Goal: Task Accomplishment & Management: Manage account settings

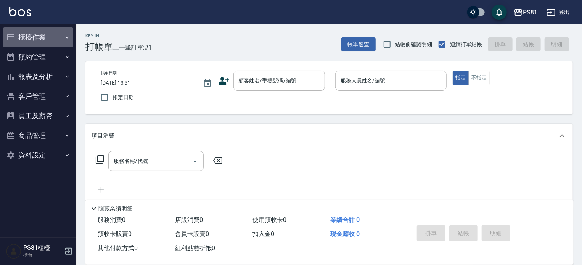
click at [54, 39] on button "櫃檯作業" at bounding box center [38, 37] width 70 height 20
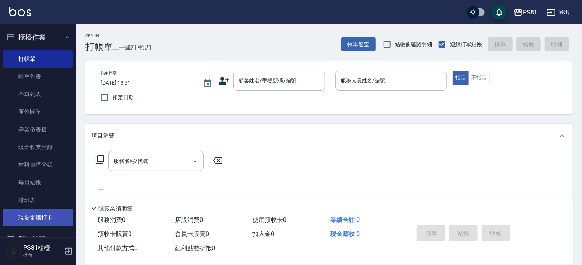
click at [42, 210] on link "現場電腦打卡" at bounding box center [38, 218] width 70 height 18
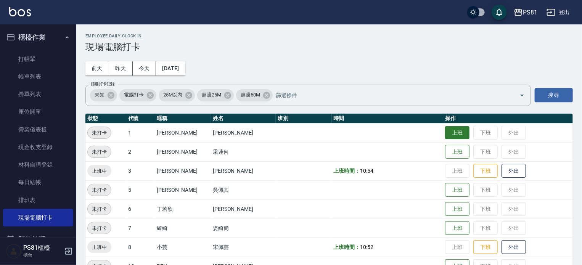
click at [455, 139] on button "上班" at bounding box center [457, 132] width 24 height 13
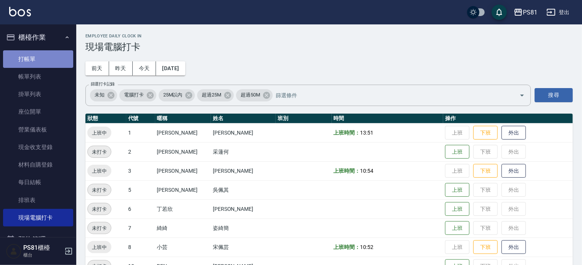
click at [56, 54] on link "打帳單" at bounding box center [38, 59] width 70 height 18
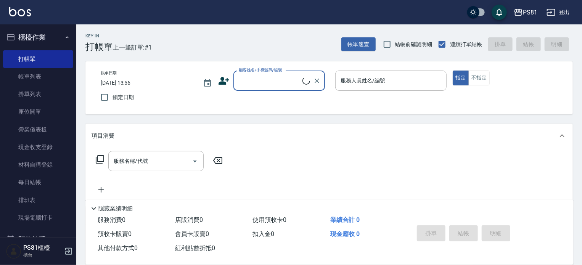
click at [274, 76] on input "顧客姓名/手機號碼/編號" at bounding box center [270, 80] width 66 height 13
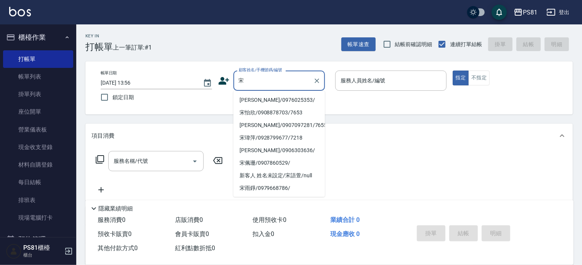
click at [282, 101] on li "[PERSON_NAME]/0976025353/" at bounding box center [280, 100] width 92 height 13
type input "[PERSON_NAME]/0976025353/"
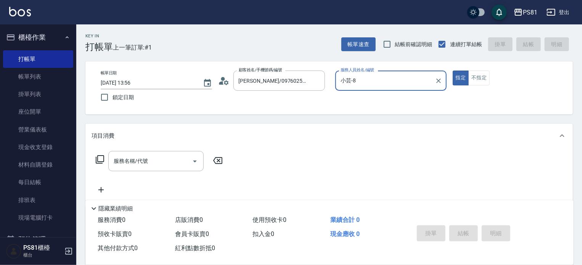
type input "小芸-8"
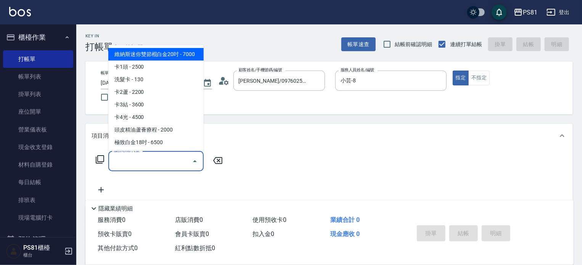
click at [169, 161] on input "服務名稱/代號" at bounding box center [150, 161] width 77 height 13
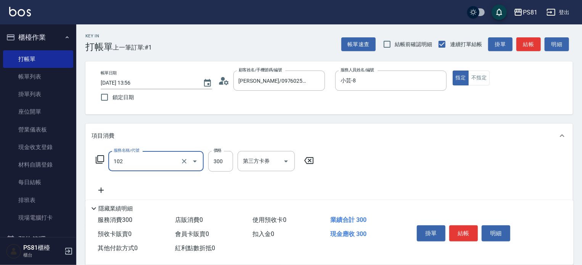
type input "保濕洗(102)"
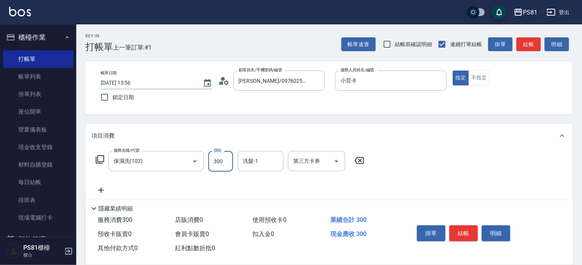
click at [461, 227] on button "結帳" at bounding box center [464, 234] width 29 height 16
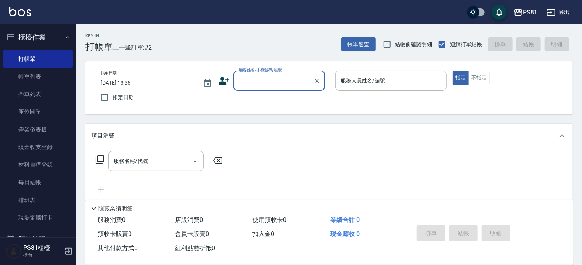
click at [285, 79] on input "顧客姓名/手機號碼/編號" at bounding box center [273, 80] width 73 height 13
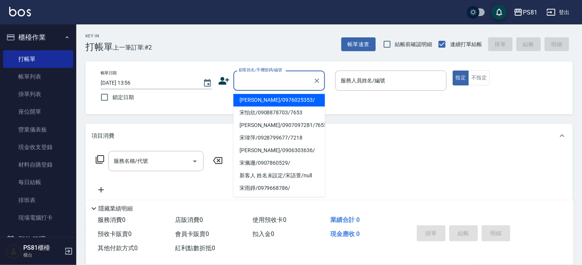
drag, startPoint x: 257, startPoint y: 102, endPoint x: 303, endPoint y: 97, distance: 46.1
click at [257, 102] on li "[PERSON_NAME]/0976025353/" at bounding box center [280, 100] width 92 height 13
type input "[PERSON_NAME]/0976025353/"
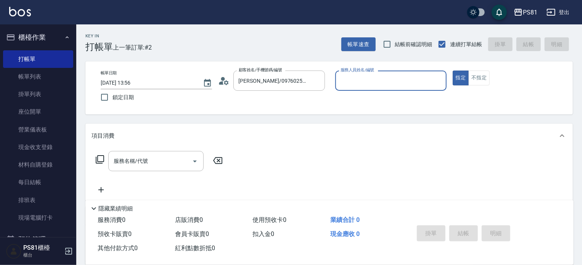
type input "小芸-8"
click at [149, 159] on input "服務名稱/代號" at bounding box center [150, 161] width 77 height 13
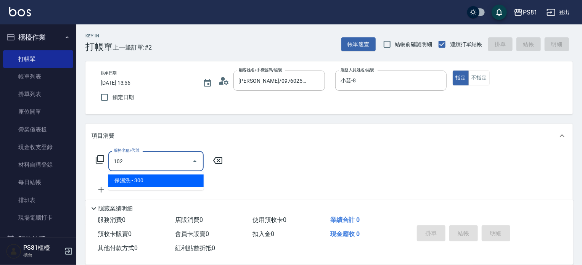
type input "保濕洗(102)"
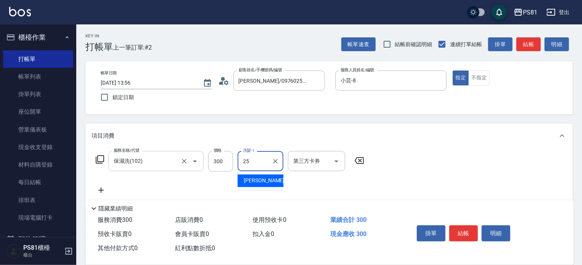
type input "[PERSON_NAME]-25"
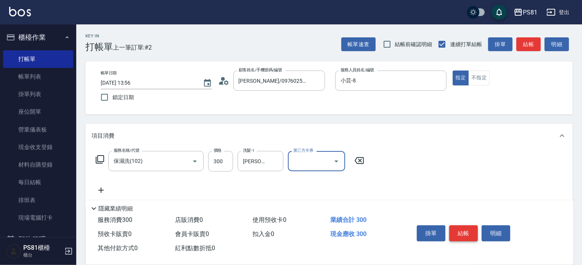
click at [470, 232] on button "結帳" at bounding box center [464, 234] width 29 height 16
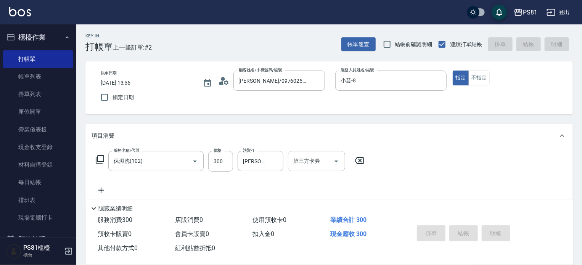
type input "[DATE] 14:06"
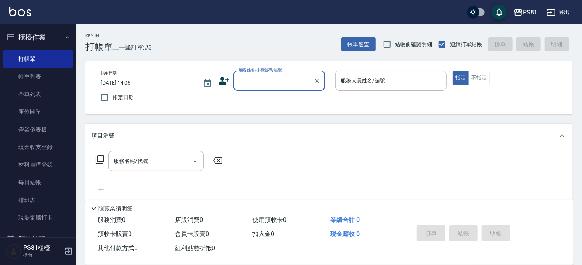
click at [149, 40] on div "Key In 打帳單 上一筆訂單:#3" at bounding box center [114, 38] width 76 height 28
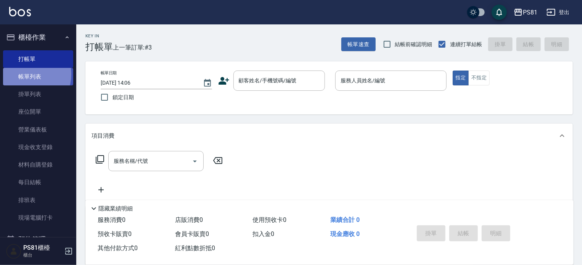
click at [26, 74] on link "帳單列表" at bounding box center [38, 77] width 70 height 18
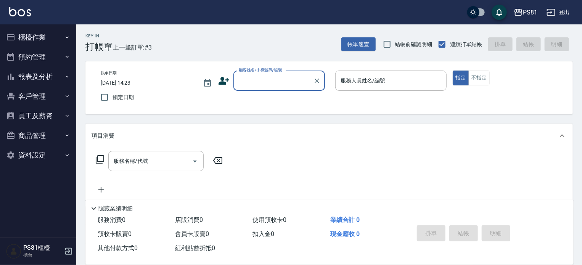
click at [39, 71] on button "報表及分析" at bounding box center [38, 77] width 70 height 20
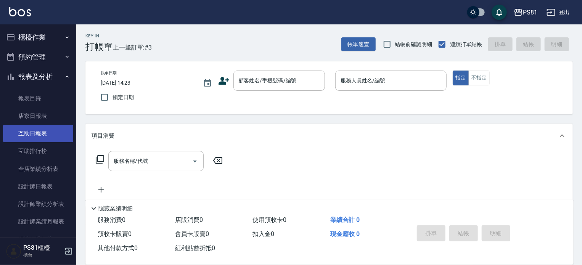
click at [51, 126] on link "互助日報表" at bounding box center [38, 134] width 70 height 18
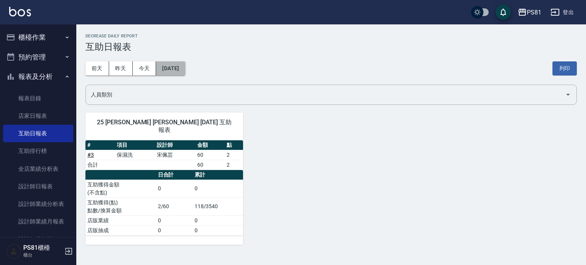
click at [185, 64] on button "[DATE]" at bounding box center [170, 68] width 29 height 14
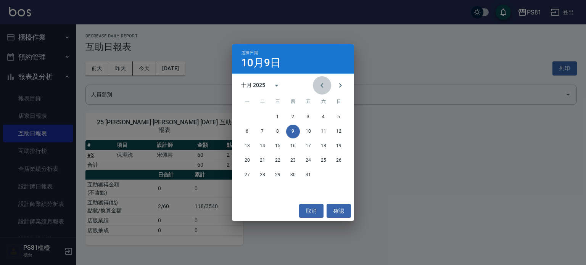
click at [325, 87] on icon "Previous month" at bounding box center [322, 85] width 9 height 9
click at [262, 175] on button "30" at bounding box center [263, 175] width 14 height 14
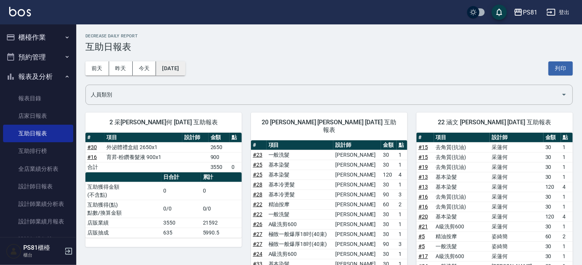
click at [185, 69] on button "2025/09/30" at bounding box center [170, 68] width 29 height 14
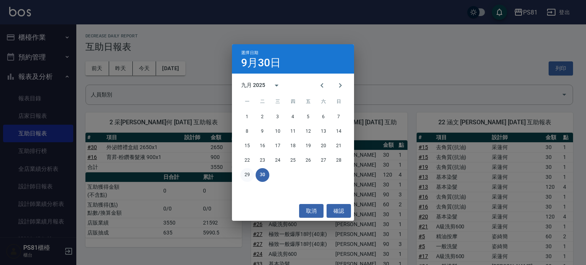
click at [246, 173] on button "29" at bounding box center [247, 175] width 14 height 14
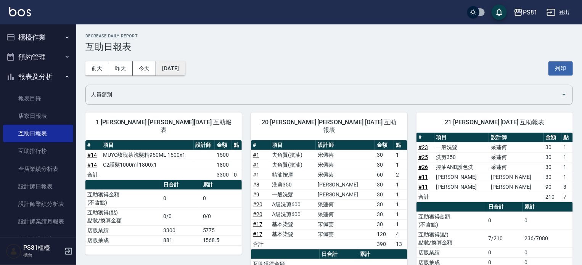
click at [169, 71] on button "2025/09/29" at bounding box center [170, 68] width 29 height 14
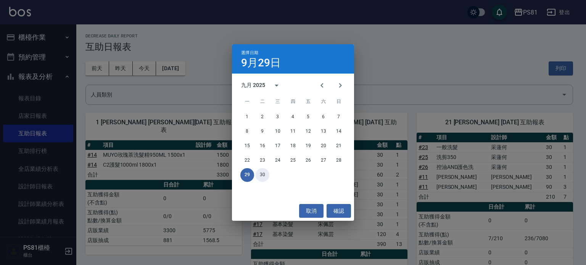
click at [261, 176] on button "30" at bounding box center [263, 175] width 14 height 14
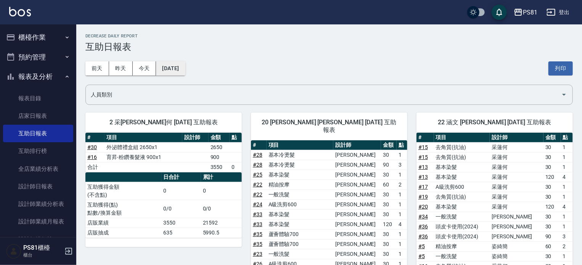
click at [185, 67] on button "2025/09/30" at bounding box center [170, 68] width 29 height 14
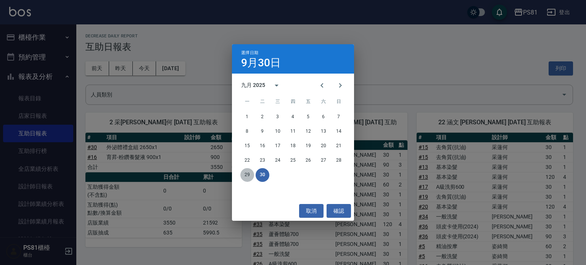
click at [247, 173] on button "29" at bounding box center [247, 175] width 14 height 14
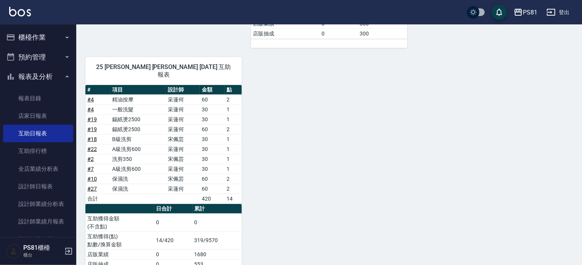
scroll to position [281, 0]
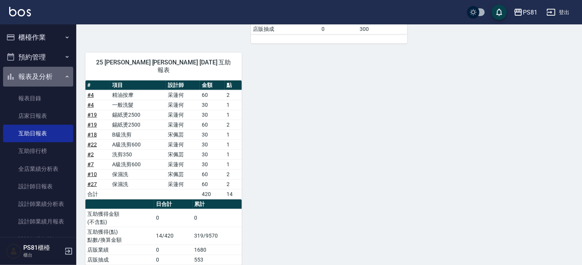
click at [50, 74] on button "報表及分析" at bounding box center [38, 77] width 70 height 20
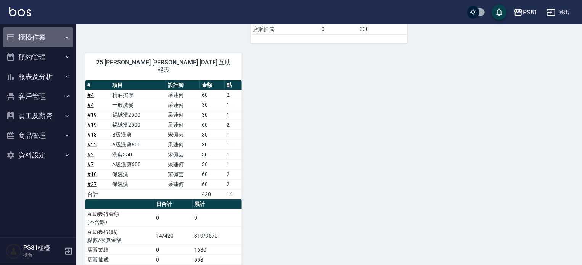
click at [34, 31] on button "櫃檯作業" at bounding box center [38, 37] width 70 height 20
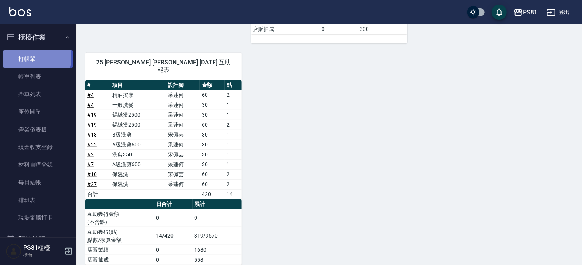
click at [23, 56] on link "打帳單" at bounding box center [38, 59] width 70 height 18
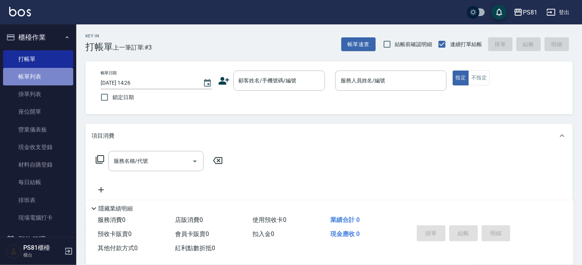
click at [38, 76] on link "帳單列表" at bounding box center [38, 77] width 70 height 18
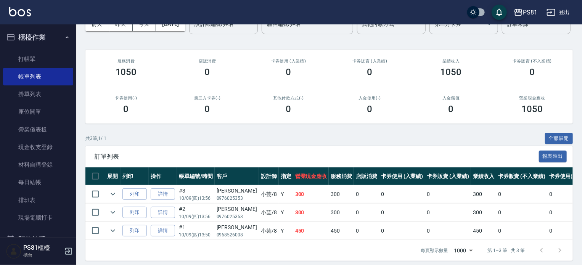
scroll to position [78, 0]
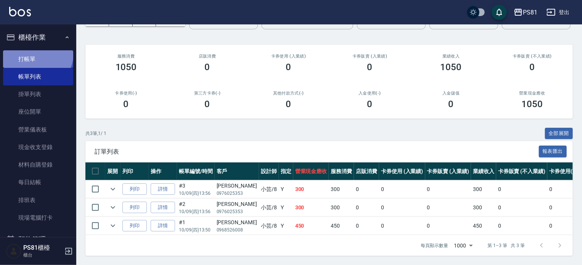
click at [37, 53] on link "打帳單" at bounding box center [38, 59] width 70 height 18
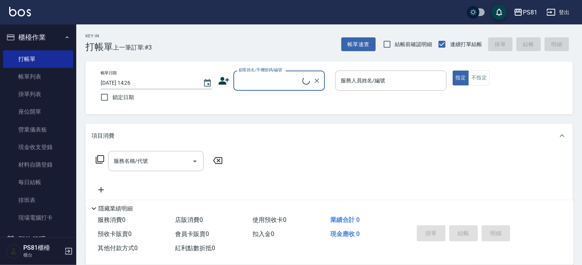
click at [112, 38] on h2 "Key In" at bounding box center [98, 36] width 27 height 5
click at [262, 77] on input "顧客姓名/手機號碼/編號" at bounding box center [273, 80] width 73 height 13
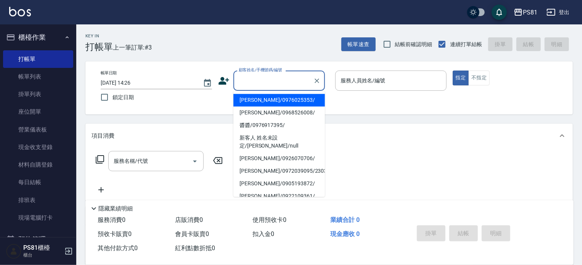
drag, startPoint x: 269, startPoint y: 97, endPoint x: 251, endPoint y: 115, distance: 25.9
click at [268, 96] on li "[PERSON_NAME]/0976025353/" at bounding box center [280, 100] width 92 height 13
type input "[PERSON_NAME]/0976025353/"
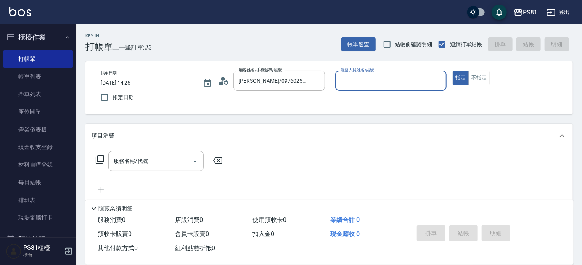
type input "小芸-8"
click at [156, 152] on div "服務名稱/代號" at bounding box center [155, 161] width 95 height 20
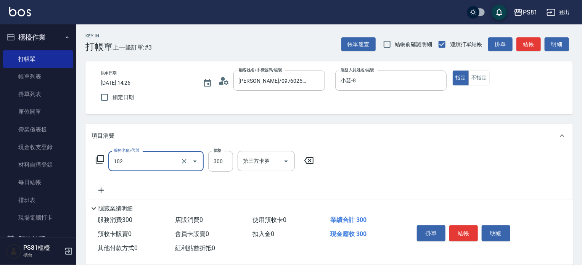
type input "保濕洗(102)"
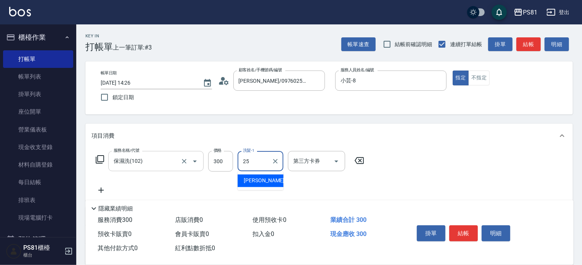
type input "[PERSON_NAME]-25"
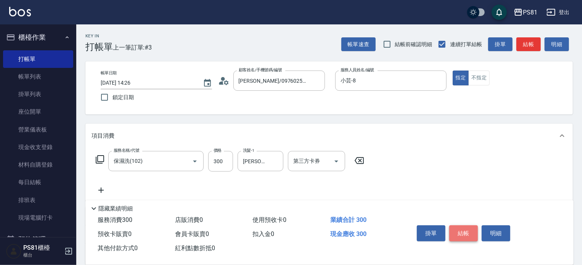
click at [453, 226] on button "結帳" at bounding box center [464, 234] width 29 height 16
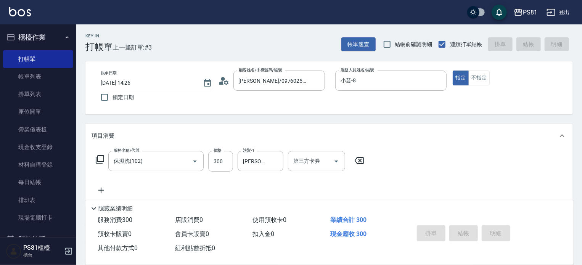
type input "2025/10/09 15:04"
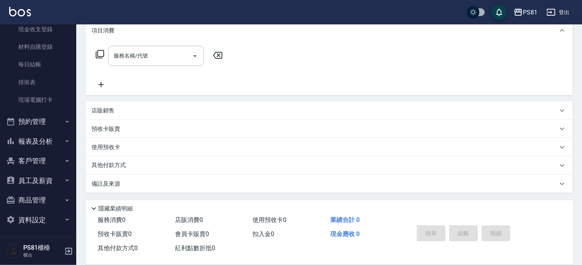
scroll to position [119, 0]
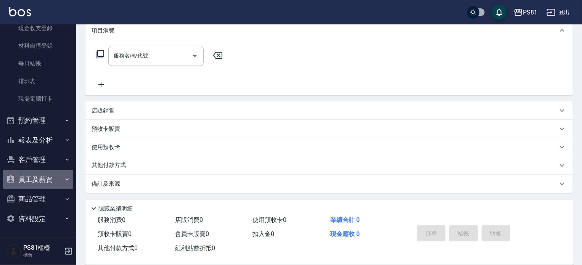
click at [59, 178] on button "員工及薪資" at bounding box center [38, 180] width 70 height 20
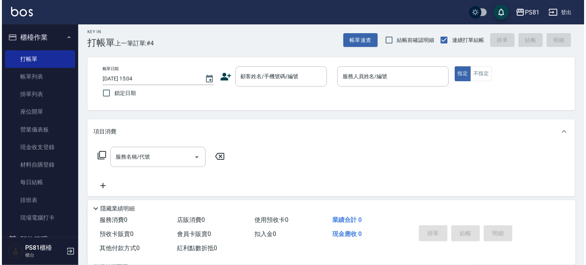
scroll to position [0, 0]
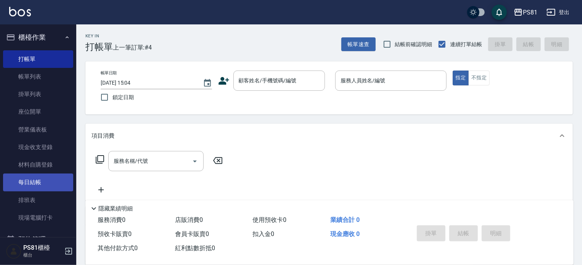
click at [58, 189] on link "每日結帳" at bounding box center [38, 183] width 70 height 18
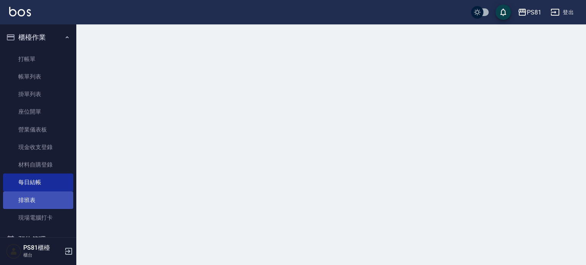
click at [59, 203] on link "排班表" at bounding box center [38, 201] width 70 height 18
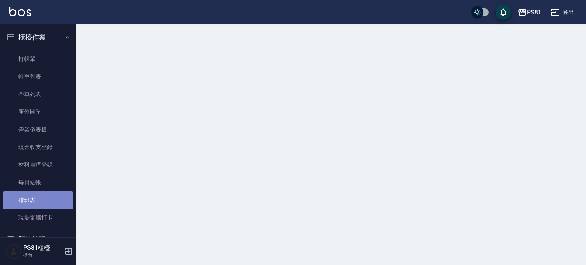
click at [59, 203] on link "排班表" at bounding box center [38, 201] width 70 height 18
click at [60, 203] on html "PS81 登出 櫃檯作業 打帳單 帳單列表 掛單列表 座位開單 營業儀表板 現金收支登錄 材料自購登錄 每日結帳 排班表 現場電腦打卡 預約管理 預約管理 單…" at bounding box center [293, 132] width 586 height 265
